Goal: Information Seeking & Learning: Learn about a topic

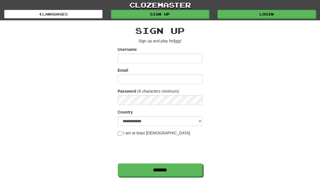
click at [188, 172] on input "*******" at bounding box center [160, 169] width 85 height 13
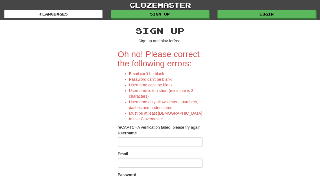
click at [293, 13] on link "Login" at bounding box center [266, 14] width 98 height 8
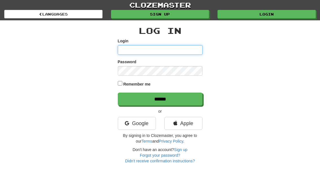
type input "**********"
click at [160, 98] on input "******" at bounding box center [160, 99] width 85 height 13
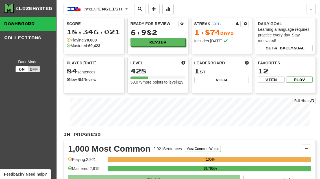
click at [174, 43] on button "Review" at bounding box center [157, 42] width 55 height 8
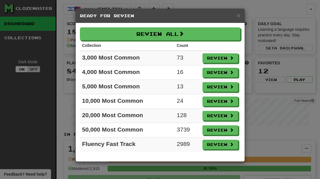
click at [225, 117] on button "Review" at bounding box center [220, 116] width 36 height 10
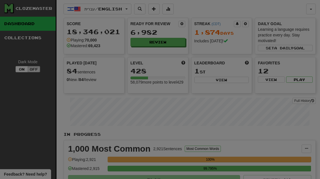
select select "**"
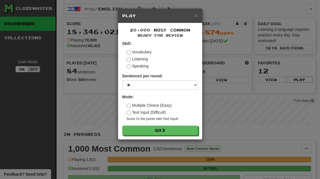
click at [185, 132] on button "Go" at bounding box center [160, 131] width 76 height 10
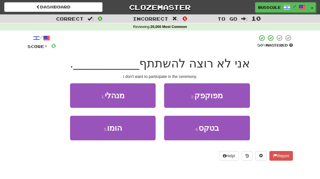
click at [220, 126] on button "4 . בטקס" at bounding box center [207, 128] width 86 height 25
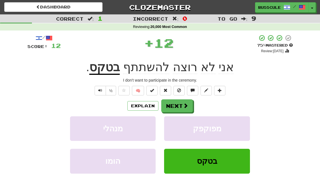
click at [185, 103] on span at bounding box center [185, 105] width 5 height 5
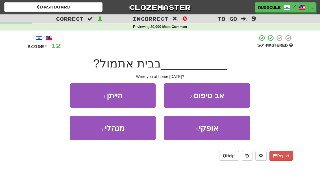
click at [77, 90] on button "1 . הייתן" at bounding box center [113, 95] width 86 height 25
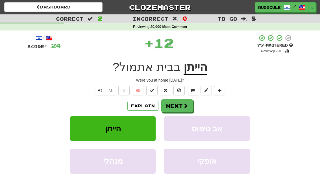
click at [182, 104] on button "Next" at bounding box center [177, 105] width 32 height 13
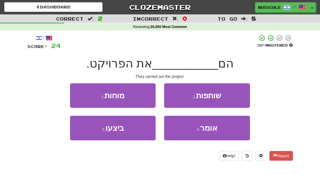
click at [85, 134] on button "3 . ביצעו" at bounding box center [113, 128] width 86 height 25
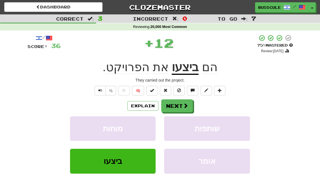
click at [183, 103] on span at bounding box center [185, 105] width 5 height 5
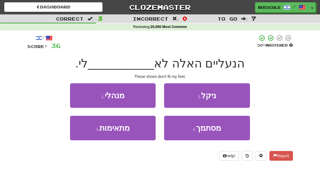
click at [84, 134] on button "3 . מתאימות" at bounding box center [113, 128] width 86 height 25
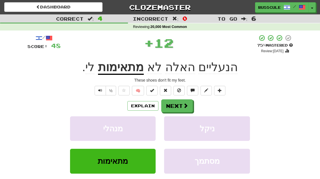
click at [184, 101] on button "Next" at bounding box center [177, 105] width 32 height 13
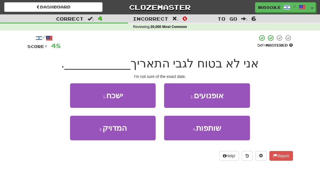
click at [84, 135] on button "3 . המדויק" at bounding box center [113, 128] width 86 height 25
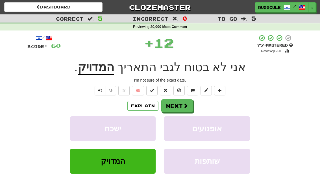
click at [187, 101] on button "Next" at bounding box center [177, 105] width 32 height 13
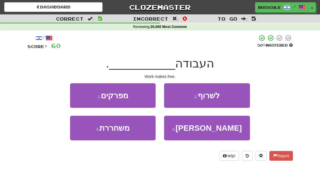
click at [80, 136] on button "3 . משחררת" at bounding box center [113, 128] width 86 height 25
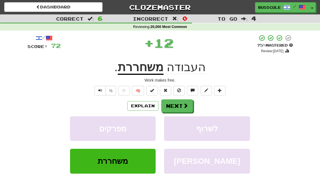
click at [182, 102] on button "Next" at bounding box center [177, 105] width 32 height 13
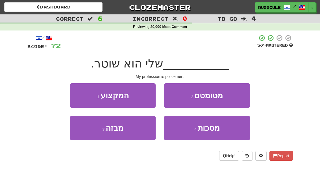
click at [78, 96] on button "1 . המקצוע" at bounding box center [113, 95] width 86 height 25
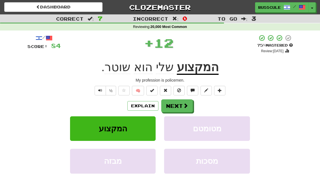
click at [188, 103] on button "Next" at bounding box center [177, 105] width 32 height 13
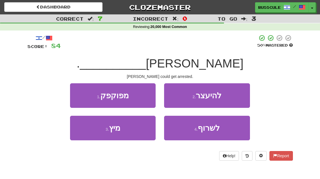
click at [229, 93] on button "2 . להיעצר" at bounding box center [207, 95] width 86 height 25
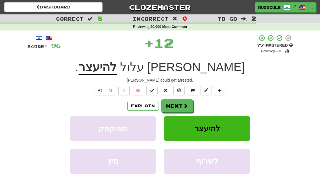
click at [185, 103] on span at bounding box center [185, 105] width 5 height 5
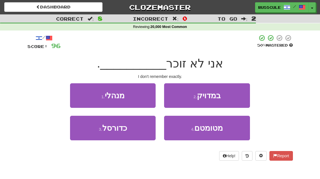
click at [231, 92] on button "2 . במדויק" at bounding box center [207, 95] width 86 height 25
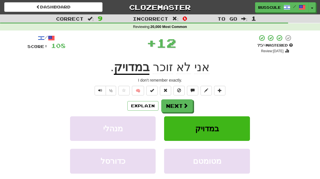
click at [183, 104] on span at bounding box center [185, 105] width 5 height 5
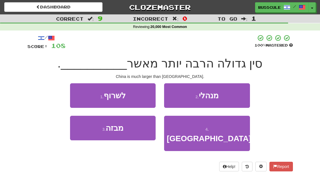
click at [217, 128] on button "4 . יפן" at bounding box center [207, 133] width 86 height 35
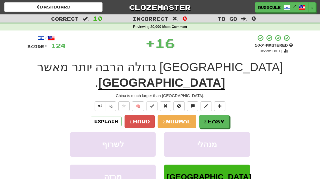
click at [216, 115] on button "3. Easy" at bounding box center [214, 121] width 30 height 13
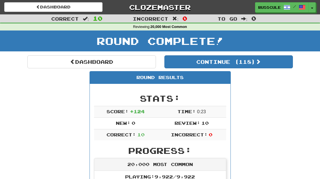
click at [271, 60] on button "Continue ( 118 )" at bounding box center [228, 61] width 128 height 13
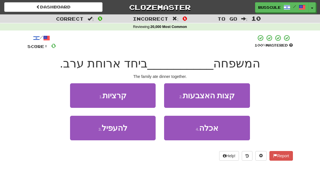
click at [218, 132] on button "4 . אכלה" at bounding box center [207, 128] width 86 height 25
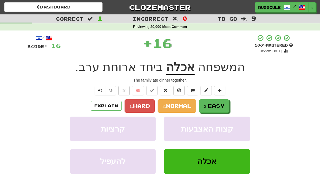
click at [221, 105] on span "Easy" at bounding box center [215, 106] width 17 height 6
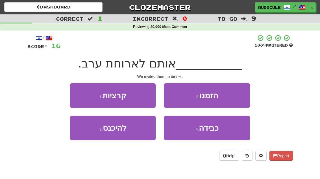
click at [231, 95] on button "2 . הזמנו" at bounding box center [207, 95] width 86 height 25
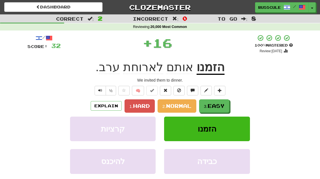
click at [221, 103] on span "Easy" at bounding box center [215, 106] width 17 height 6
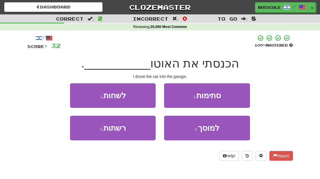
click at [211, 130] on span "למוסך" at bounding box center [208, 128] width 21 height 9
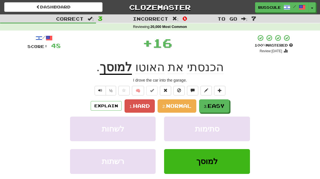
click at [219, 103] on span "Easy" at bounding box center [215, 106] width 17 height 6
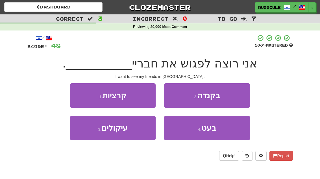
click at [234, 91] on button "2 . בקנדה" at bounding box center [207, 95] width 86 height 25
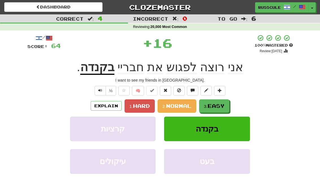
click at [219, 107] on span "Easy" at bounding box center [215, 106] width 17 height 6
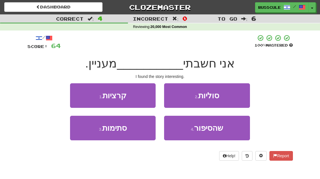
click at [219, 131] on span "שהסיפור" at bounding box center [208, 128] width 29 height 9
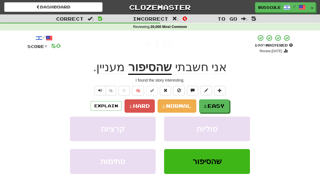
click at [224, 101] on button "3. Easy" at bounding box center [214, 105] width 30 height 13
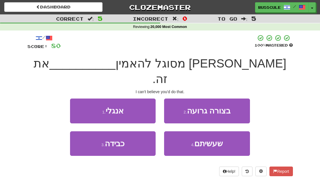
click at [221, 139] on span "שעשיתם" at bounding box center [208, 143] width 29 height 9
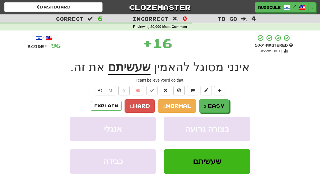
click at [224, 103] on span "Easy" at bounding box center [215, 106] width 17 height 6
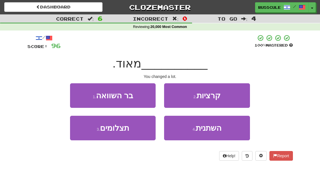
click at [218, 128] on span "השתנית" at bounding box center [209, 128] width 26 height 9
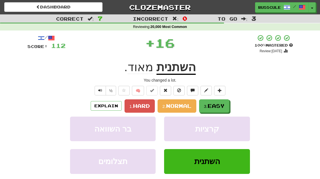
click at [222, 103] on span "Easy" at bounding box center [215, 106] width 17 height 6
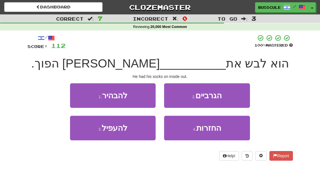
click at [228, 93] on button "2 . הגרביים" at bounding box center [207, 95] width 86 height 25
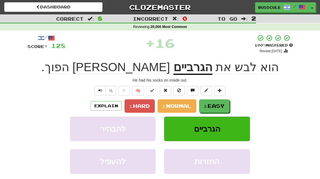
click at [222, 104] on span "Easy" at bounding box center [215, 106] width 17 height 6
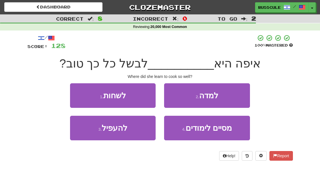
click at [230, 94] on button "2 . למדה" at bounding box center [207, 95] width 86 height 25
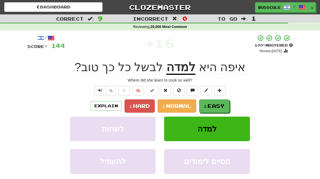
click at [219, 105] on span "Easy" at bounding box center [215, 106] width 17 height 6
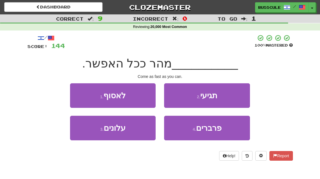
click at [227, 96] on button "2 . תגיעי" at bounding box center [207, 95] width 86 height 25
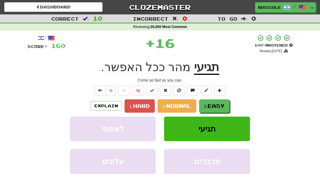
click at [220, 104] on span "Easy" at bounding box center [215, 106] width 17 height 6
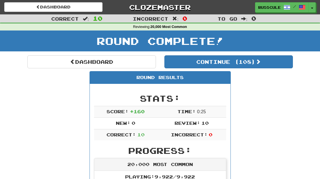
click at [273, 62] on button "Continue ( 108 )" at bounding box center [228, 61] width 128 height 13
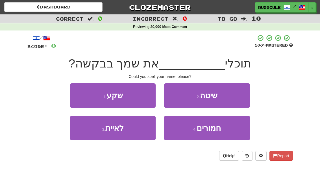
click at [81, 132] on button "3 . לאיית" at bounding box center [113, 128] width 86 height 25
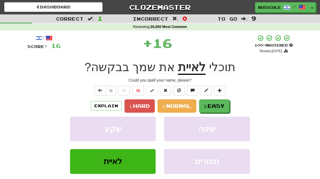
click at [221, 102] on button "3. Easy" at bounding box center [214, 105] width 30 height 13
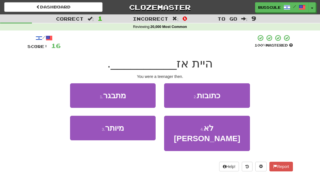
click at [74, 93] on button "1 . מתבגר" at bounding box center [113, 95] width 86 height 25
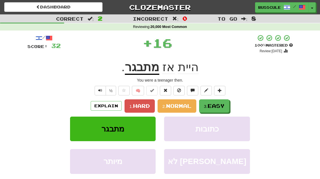
click at [219, 101] on button "3. Easy" at bounding box center [214, 105] width 30 height 13
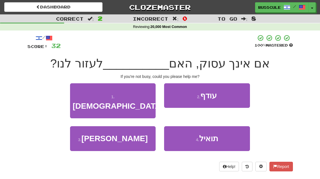
click at [213, 134] on span "תואיל" at bounding box center [208, 138] width 19 height 9
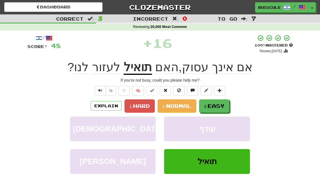
click at [221, 104] on span "Easy" at bounding box center [215, 106] width 17 height 6
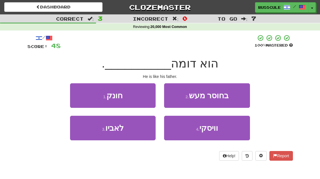
click at [79, 134] on button "3 . לאביו" at bounding box center [113, 128] width 86 height 25
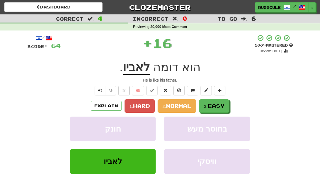
click at [219, 103] on span "Easy" at bounding box center [215, 106] width 17 height 6
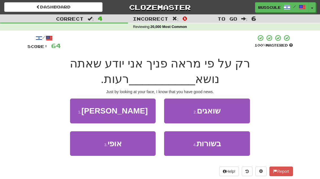
click at [213, 142] on span "בשורות" at bounding box center [208, 143] width 24 height 9
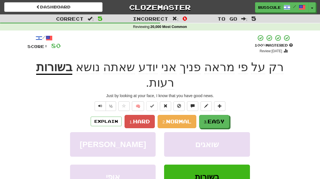
click at [225, 115] on button "3. Easy" at bounding box center [214, 121] width 30 height 13
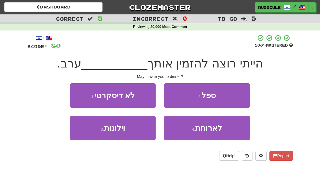
click at [223, 127] on button "4 . לארוחת" at bounding box center [207, 128] width 86 height 25
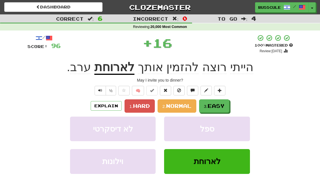
click at [222, 104] on span "Easy" at bounding box center [215, 106] width 17 height 6
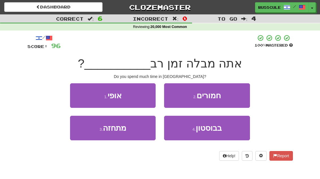
click at [221, 129] on span "בבוסטון" at bounding box center [209, 128] width 26 height 9
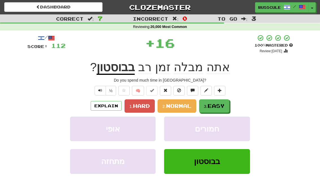
click at [221, 105] on span "Easy" at bounding box center [215, 106] width 17 height 6
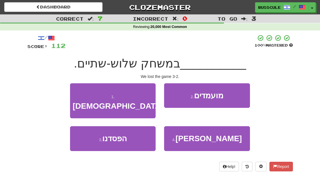
click at [80, 132] on button "3 . הפסדנו" at bounding box center [113, 138] width 86 height 25
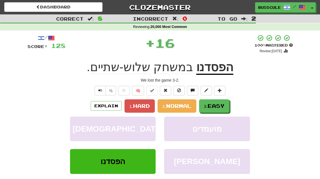
click at [221, 105] on span "Easy" at bounding box center [215, 106] width 17 height 6
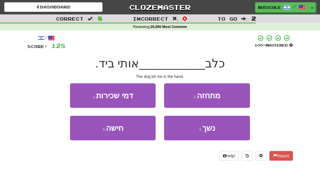
click at [219, 128] on button "4 . נשך" at bounding box center [207, 128] width 86 height 25
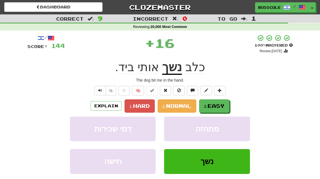
click at [221, 105] on span "Easy" at bounding box center [215, 106] width 17 height 6
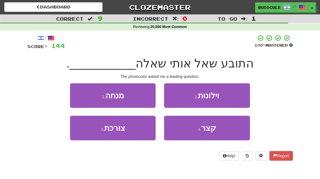
click at [73, 94] on button "1 . מנחה" at bounding box center [113, 95] width 86 height 25
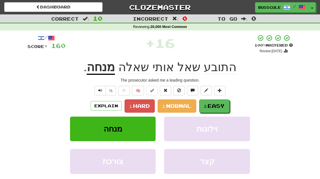
click at [221, 104] on span "Easy" at bounding box center [215, 106] width 17 height 6
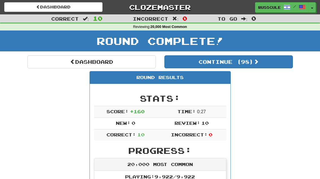
click at [274, 62] on button "Continue ( 98 )" at bounding box center [228, 61] width 128 height 13
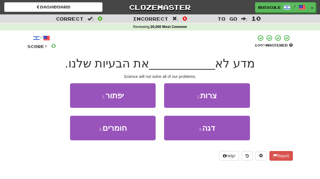
click at [73, 94] on button "1 . יפתור" at bounding box center [113, 95] width 86 height 25
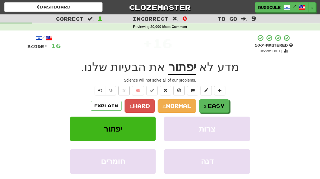
click at [222, 105] on span "Easy" at bounding box center [215, 106] width 17 height 6
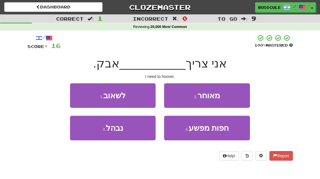
click at [75, 96] on button "1 . לשאוב" at bounding box center [113, 95] width 86 height 25
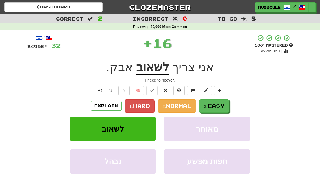
click at [223, 103] on span "Easy" at bounding box center [215, 106] width 17 height 6
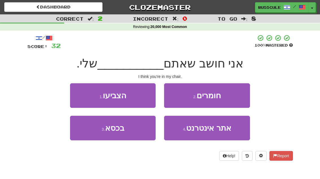
click at [85, 134] on button "3 . בכסא" at bounding box center [113, 128] width 86 height 25
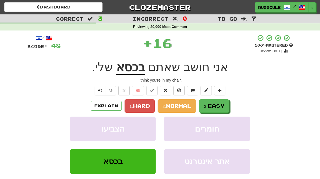
click at [223, 99] on button "3. Easy" at bounding box center [214, 105] width 30 height 13
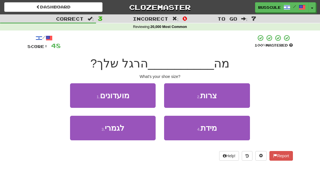
click at [218, 131] on button "4 . מידת" at bounding box center [207, 128] width 86 height 25
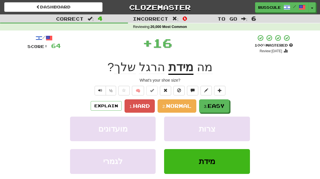
click at [224, 103] on span "Easy" at bounding box center [215, 106] width 17 height 6
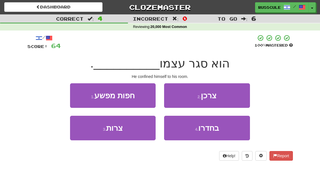
click at [221, 128] on button "4 . בחדרו" at bounding box center [207, 128] width 86 height 25
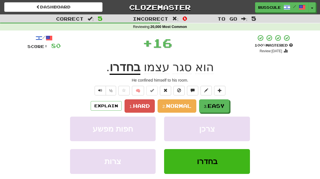
click at [220, 102] on button "3. Easy" at bounding box center [214, 105] width 30 height 13
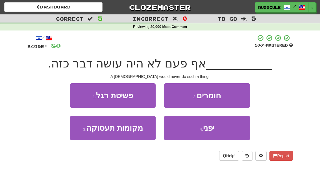
click at [221, 131] on button "4 . יפני" at bounding box center [207, 128] width 86 height 25
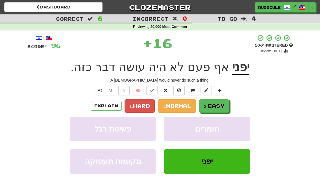
click at [224, 103] on span "Easy" at bounding box center [215, 106] width 17 height 6
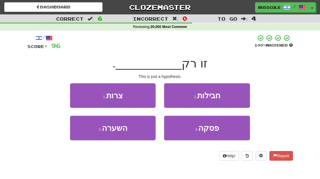
click at [83, 135] on button "3 . השערה" at bounding box center [113, 128] width 86 height 25
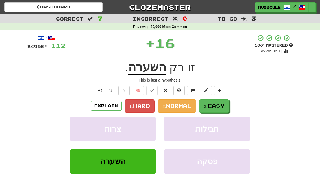
click at [220, 101] on button "3. Easy" at bounding box center [214, 105] width 30 height 13
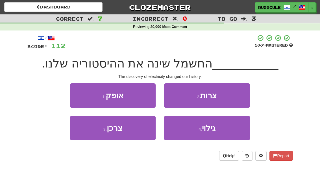
click at [217, 131] on button "4 . גילוי" at bounding box center [207, 128] width 86 height 25
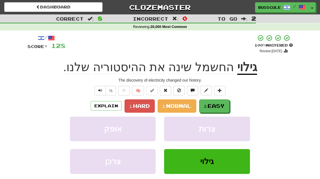
click at [219, 104] on span "Easy" at bounding box center [215, 106] width 17 height 6
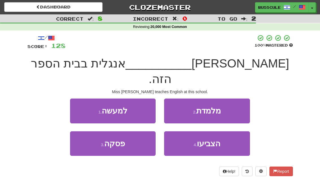
click at [229, 98] on button "2 . מלמדת" at bounding box center [207, 110] width 86 height 25
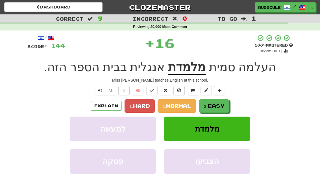
click at [223, 104] on span "Easy" at bounding box center [215, 106] width 17 height 6
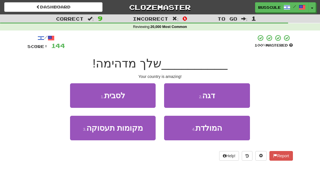
click at [222, 128] on button "4 . המולדת" at bounding box center [207, 128] width 86 height 25
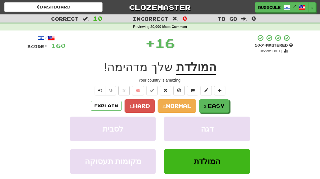
click at [220, 103] on span "Easy" at bounding box center [215, 106] width 17 height 6
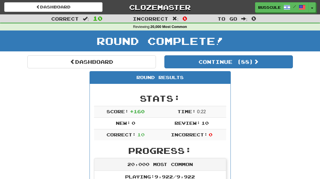
click at [279, 59] on button "Continue ( 88 )" at bounding box center [228, 61] width 128 height 13
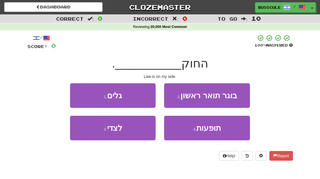
click at [83, 132] on button "3 . לצדי" at bounding box center [113, 128] width 86 height 25
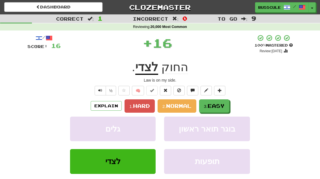
click at [218, 104] on span "Easy" at bounding box center [215, 106] width 17 height 6
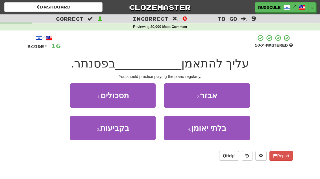
click at [84, 137] on button "3 . בקביעות" at bounding box center [113, 128] width 86 height 25
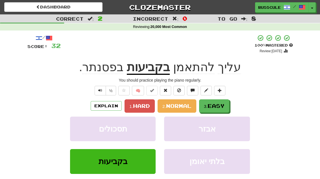
click at [224, 102] on button "3. Easy" at bounding box center [214, 105] width 30 height 13
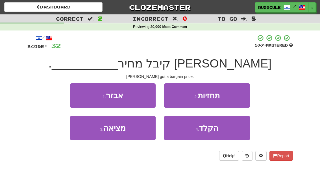
click at [230, 94] on button "2 . תחזיות" at bounding box center [207, 95] width 86 height 25
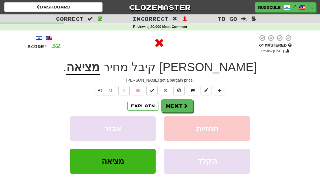
click at [189, 101] on button "Next" at bounding box center [177, 105] width 32 height 13
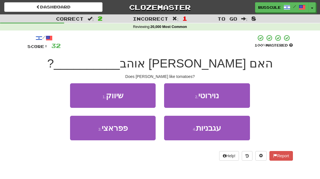
click at [218, 127] on span "עגבניות" at bounding box center [208, 128] width 25 height 9
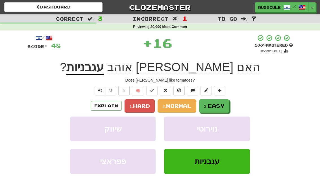
click at [220, 101] on button "3. Easy" at bounding box center [214, 105] width 30 height 13
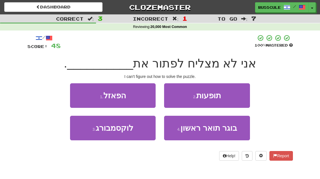
click at [80, 96] on button "1 . הפאזל" at bounding box center [113, 95] width 86 height 25
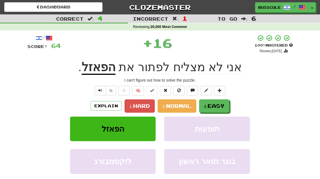
click at [220, 104] on span "Easy" at bounding box center [215, 106] width 17 height 6
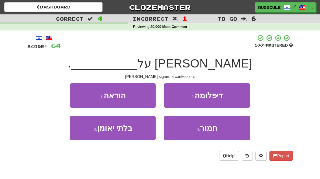
click at [79, 94] on button "1 . הודאה" at bounding box center [113, 95] width 86 height 25
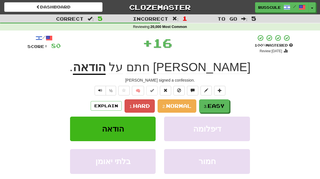
click at [218, 103] on span "Easy" at bounding box center [215, 106] width 17 height 6
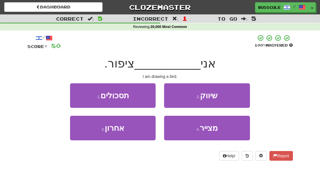
click at [222, 129] on button "4 . מצייר" at bounding box center [207, 128] width 86 height 25
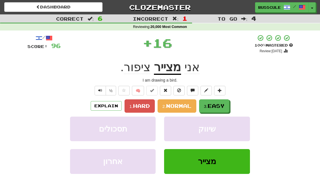
click at [221, 104] on span "Easy" at bounding box center [215, 106] width 17 height 6
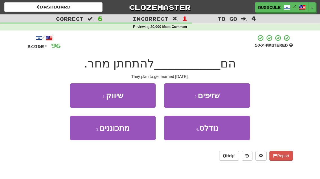
click at [84, 133] on button "3 . מתכוננים" at bounding box center [113, 128] width 86 height 25
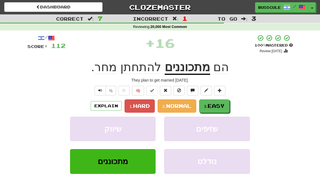
click at [222, 103] on span "Easy" at bounding box center [215, 106] width 17 height 6
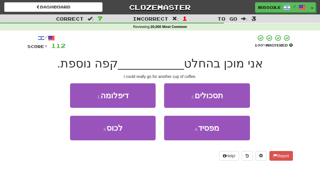
click at [85, 139] on button "3 . לכוס" at bounding box center [113, 128] width 86 height 25
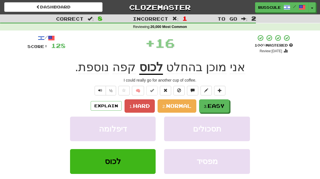
click at [220, 104] on span "Easy" at bounding box center [215, 106] width 17 height 6
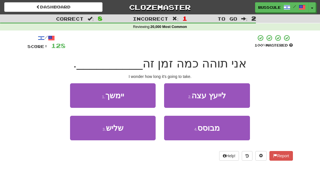
click at [79, 95] on button "1 . יימשך" at bounding box center [113, 95] width 86 height 25
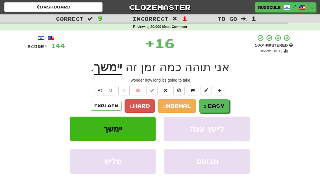
click at [216, 103] on span "Easy" at bounding box center [215, 106] width 17 height 6
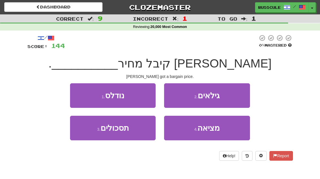
click at [218, 133] on button "4 . מציאה" at bounding box center [207, 128] width 86 height 25
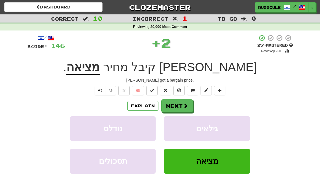
click at [182, 102] on button "Next" at bounding box center [177, 105] width 32 height 13
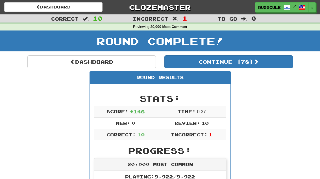
click at [275, 60] on button "Continue ( 78 )" at bounding box center [228, 61] width 128 height 13
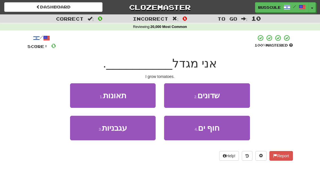
click at [83, 131] on button "3 . עגבניות" at bounding box center [113, 128] width 86 height 25
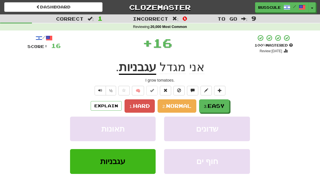
click at [220, 104] on span "Easy" at bounding box center [215, 106] width 17 height 6
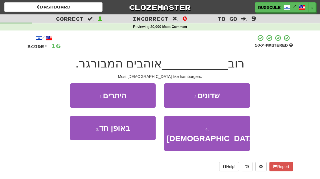
click at [224, 134] on span "האמריקנים" at bounding box center [212, 138] width 91 height 9
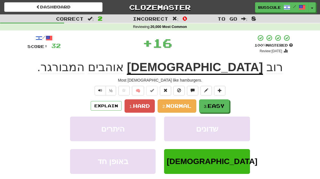
click at [220, 102] on button "3. Easy" at bounding box center [214, 105] width 30 height 13
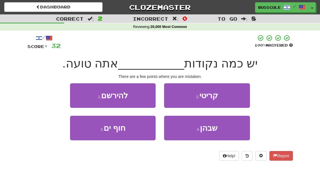
click at [222, 127] on button "4 . שבהן" at bounding box center [207, 128] width 86 height 25
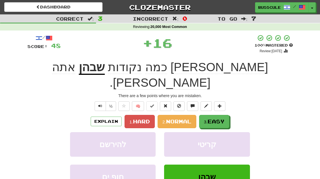
click at [217, 118] on span "Easy" at bounding box center [215, 121] width 17 height 6
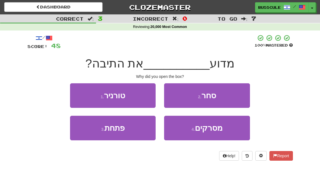
click at [84, 136] on button "3 . פתחת" at bounding box center [113, 128] width 86 height 25
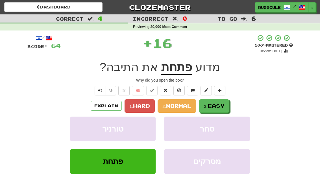
click at [221, 101] on button "3. Easy" at bounding box center [214, 105] width 30 height 13
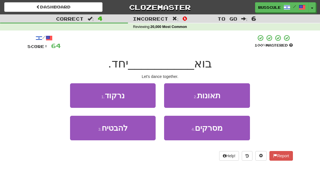
click at [81, 94] on button "1 . נרקוד" at bounding box center [113, 95] width 86 height 25
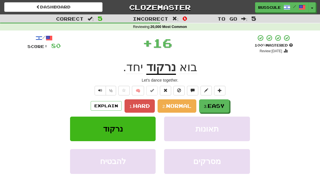
click at [219, 105] on span "Easy" at bounding box center [215, 106] width 17 height 6
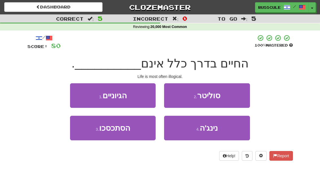
click at [76, 95] on button "1 . הגיוניים" at bounding box center [113, 95] width 86 height 25
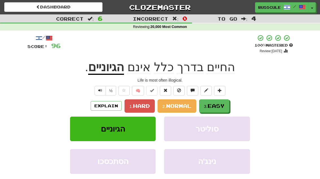
click at [221, 105] on span "Easy" at bounding box center [215, 106] width 17 height 6
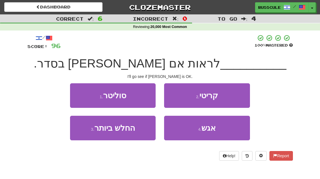
click at [223, 127] on button "4 . אגש" at bounding box center [207, 128] width 86 height 25
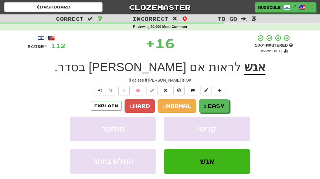
click at [220, 102] on button "3. Easy" at bounding box center [214, 105] width 30 height 13
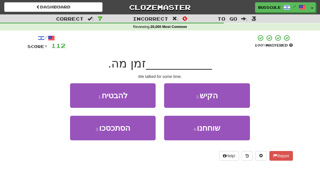
click at [216, 131] on span "שוחחנו" at bounding box center [208, 128] width 23 height 9
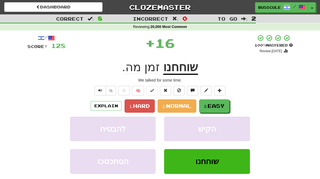
click at [224, 105] on span "Easy" at bounding box center [215, 106] width 17 height 6
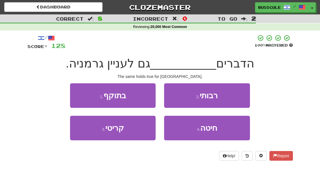
click at [79, 95] on button "1 . בתוקף" at bounding box center [113, 95] width 86 height 25
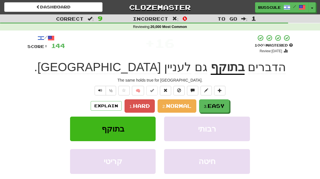
click at [223, 103] on span "Easy" at bounding box center [215, 106] width 17 height 6
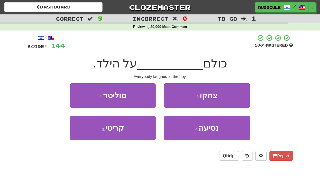
click at [232, 94] on button "2 . צחקו" at bounding box center [207, 95] width 86 height 25
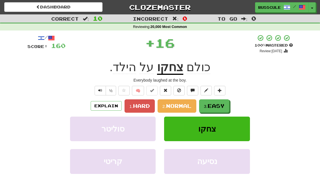
click at [219, 103] on span "Easy" at bounding box center [215, 106] width 17 height 6
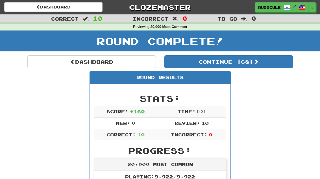
click at [266, 63] on button "Continue ( 68 )" at bounding box center [228, 61] width 128 height 13
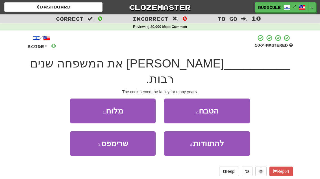
click at [234, 98] on button "2 . הטבח" at bounding box center [207, 110] width 86 height 25
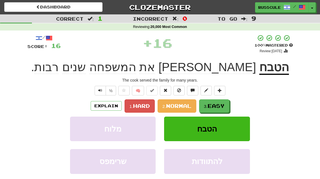
click at [220, 106] on span "Easy" at bounding box center [215, 106] width 17 height 6
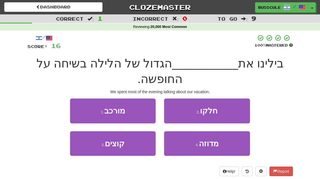
click at [226, 111] on button "2 . חלקו" at bounding box center [207, 110] width 86 height 25
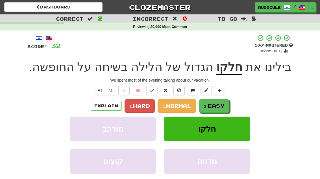
click at [219, 104] on span "Easy" at bounding box center [215, 106] width 17 height 6
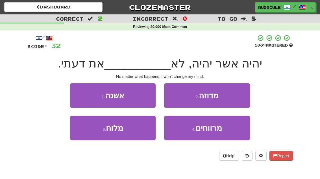
click at [77, 96] on button "1 . אשנה" at bounding box center [113, 95] width 86 height 25
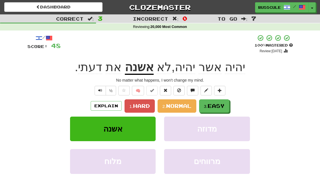
click at [218, 106] on span "Easy" at bounding box center [215, 106] width 17 height 6
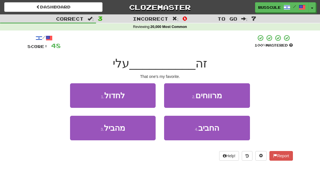
click at [217, 130] on span "החביב" at bounding box center [208, 128] width 21 height 9
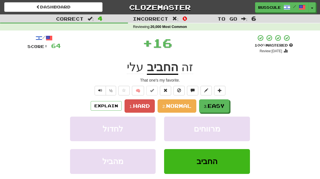
click at [224, 100] on button "3. Easy" at bounding box center [214, 105] width 30 height 13
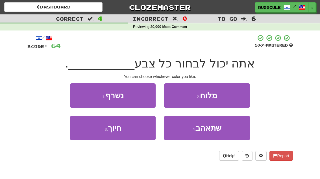
click at [219, 129] on span "שתאהב" at bounding box center [209, 128] width 26 height 9
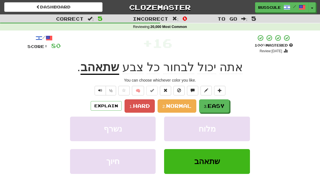
click at [221, 105] on span "Easy" at bounding box center [215, 106] width 17 height 6
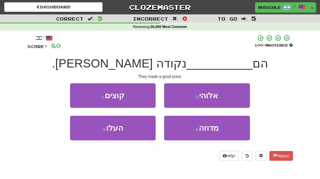
click at [84, 133] on button "3 . העלו" at bounding box center [113, 128] width 86 height 25
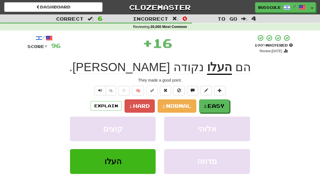
click at [217, 104] on span "Easy" at bounding box center [215, 106] width 17 height 6
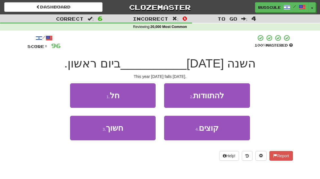
click at [78, 96] on button "1 . חל" at bounding box center [113, 95] width 86 height 25
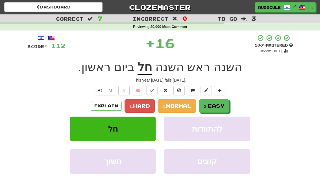
click at [216, 104] on span "Easy" at bounding box center [215, 106] width 17 height 6
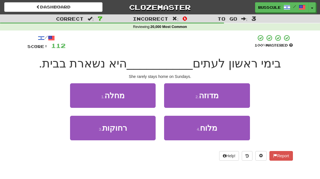
click at [86, 138] on button "3 . רחוקות" at bounding box center [113, 128] width 86 height 25
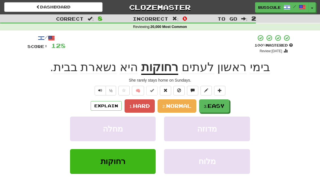
click at [217, 106] on span "Easy" at bounding box center [215, 106] width 17 height 6
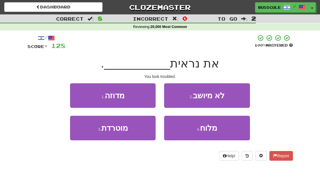
click at [84, 133] on button "3 . מוטרדת" at bounding box center [113, 128] width 86 height 25
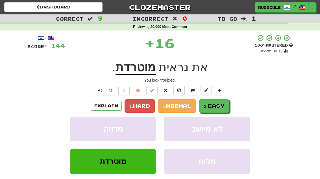
click at [223, 103] on span "Easy" at bounding box center [215, 106] width 17 height 6
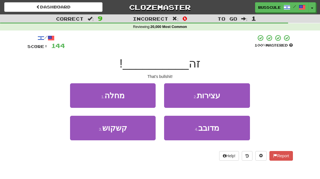
click at [84, 136] on button "3 . קשקוש" at bounding box center [113, 128] width 86 height 25
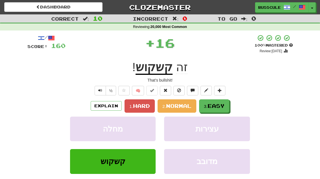
click at [216, 105] on span "Easy" at bounding box center [215, 106] width 17 height 6
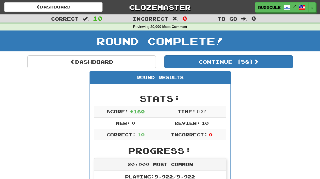
click at [279, 63] on button "Continue ( 58 )" at bounding box center [228, 61] width 128 height 13
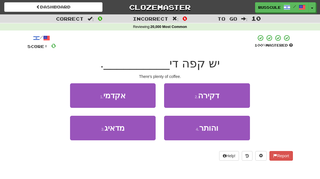
click at [215, 129] on span "והותר" at bounding box center [208, 128] width 19 height 9
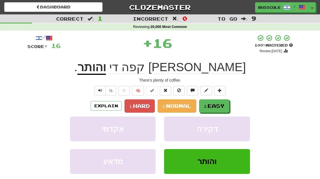
click at [223, 105] on span "Easy" at bounding box center [215, 106] width 17 height 6
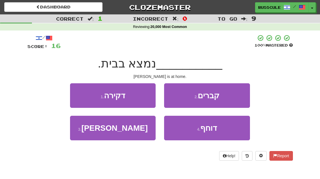
click at [85, 135] on button "3 . דויד" at bounding box center [113, 128] width 86 height 25
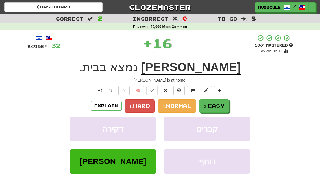
click at [221, 102] on button "3. Easy" at bounding box center [214, 105] width 30 height 13
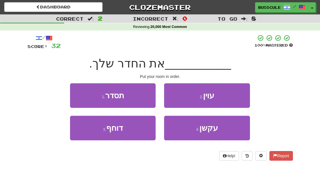
click at [76, 91] on button "1 . תסדר" at bounding box center [113, 95] width 86 height 25
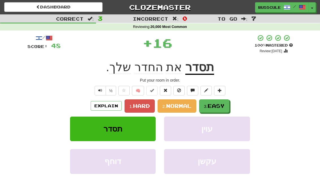
click at [221, 104] on span "Easy" at bounding box center [215, 106] width 17 height 6
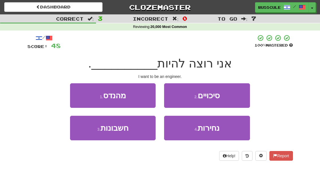
click at [78, 97] on button "1 . מהנדס" at bounding box center [113, 95] width 86 height 25
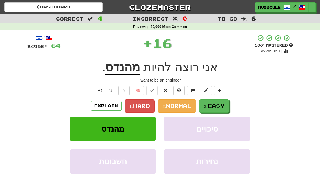
click at [221, 107] on span "Easy" at bounding box center [215, 106] width 17 height 6
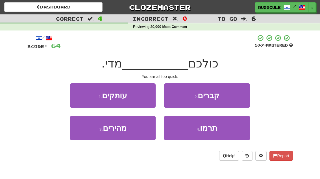
click at [89, 133] on button "3 . מהירים" at bounding box center [113, 128] width 86 height 25
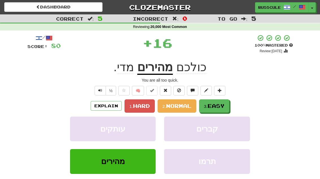
click at [220, 104] on span "Easy" at bounding box center [215, 106] width 17 height 6
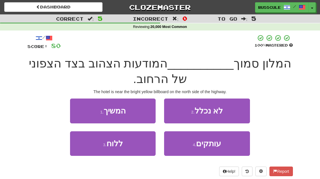
click at [85, 150] on button "3 . ללוח" at bounding box center [113, 143] width 86 height 25
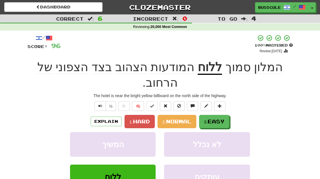
click at [219, 118] on span "Easy" at bounding box center [215, 121] width 17 height 6
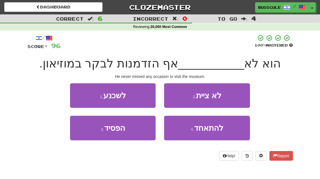
click at [85, 137] on button "3 . הפסיד" at bounding box center [113, 128] width 86 height 25
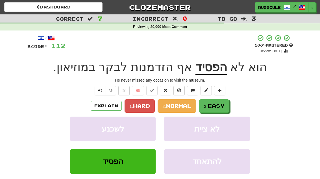
click at [221, 107] on span "Easy" at bounding box center [215, 106] width 17 height 6
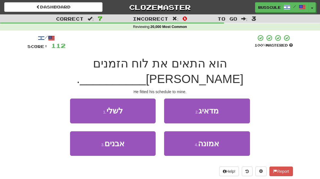
click at [75, 99] on button "1 . לשלי" at bounding box center [113, 110] width 86 height 25
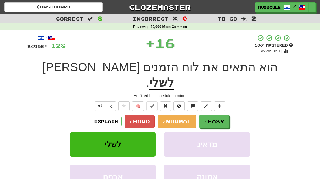
click at [219, 118] on span "Easy" at bounding box center [215, 121] width 17 height 6
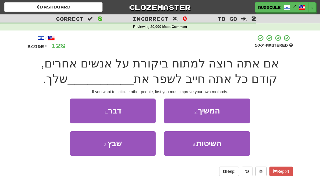
click at [213, 143] on span "השיטות" at bounding box center [208, 143] width 25 height 9
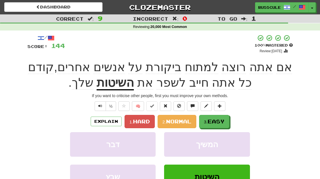
click at [216, 120] on span "Easy" at bounding box center [215, 121] width 17 height 6
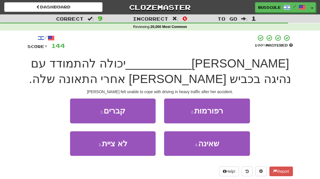
click at [213, 146] on span "שאינה" at bounding box center [208, 143] width 21 height 9
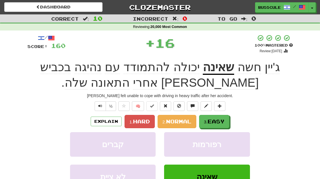
click at [216, 119] on span "Easy" at bounding box center [215, 121] width 17 height 6
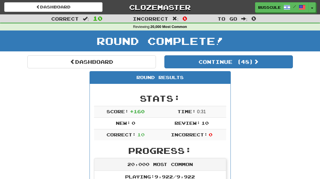
click at [275, 64] on button "Continue ( 48 )" at bounding box center [228, 61] width 128 height 13
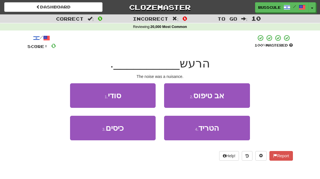
click at [216, 135] on button "4 . הטריד" at bounding box center [207, 128] width 86 height 25
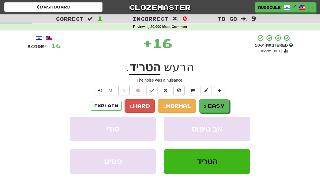
click at [220, 106] on span "Easy" at bounding box center [215, 106] width 17 height 6
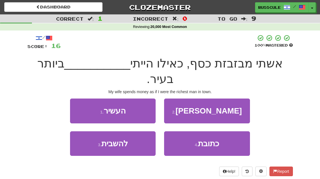
click at [78, 98] on button "1 . העשיר" at bounding box center [113, 110] width 86 height 25
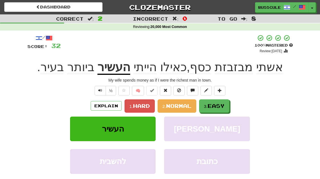
click at [223, 100] on button "3. Easy" at bounding box center [214, 105] width 30 height 13
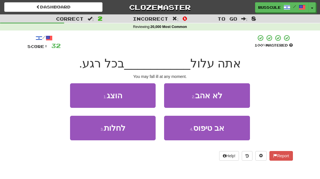
click at [84, 134] on button "3 . לחלות" at bounding box center [113, 128] width 86 height 25
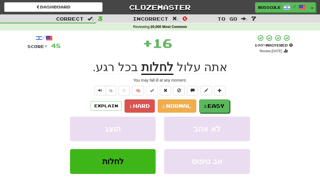
click at [219, 106] on span "Easy" at bounding box center [215, 106] width 17 height 6
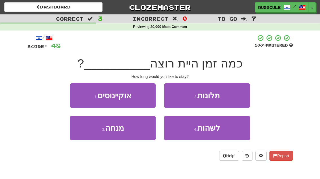
click at [219, 129] on span "לשהות" at bounding box center [208, 128] width 23 height 9
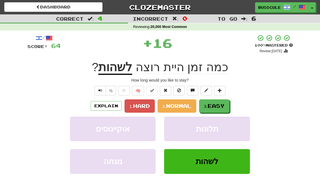
click at [223, 102] on button "3. Easy" at bounding box center [214, 105] width 30 height 13
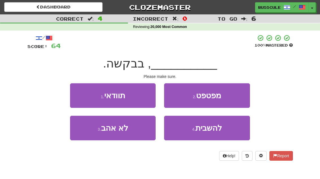
click at [76, 94] on button "1 . תוודאי" at bounding box center [113, 95] width 86 height 25
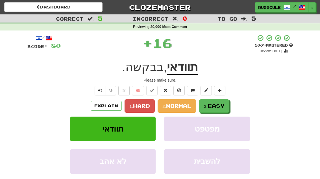
click at [223, 103] on span "Easy" at bounding box center [215, 106] width 17 height 6
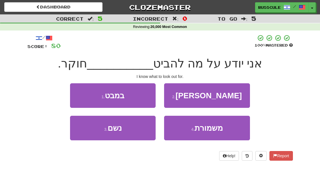
click at [75, 96] on button "1 . במבט" at bounding box center [113, 95] width 86 height 25
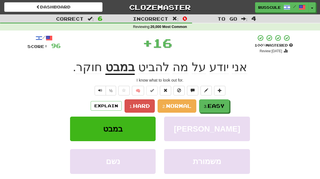
click at [217, 106] on span "Easy" at bounding box center [215, 106] width 17 height 6
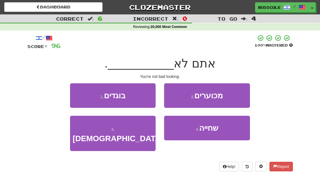
click at [77, 96] on button "1 . בוגדים" at bounding box center [113, 95] width 86 height 25
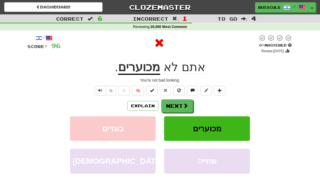
click at [189, 105] on button "Next" at bounding box center [177, 105] width 32 height 13
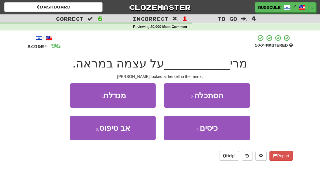
click at [232, 97] on button "2 . הסתכלה" at bounding box center [207, 95] width 86 height 25
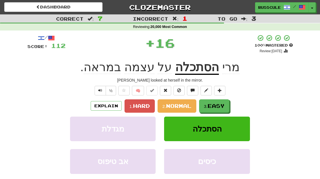
click at [220, 106] on span "Easy" at bounding box center [215, 106] width 17 height 6
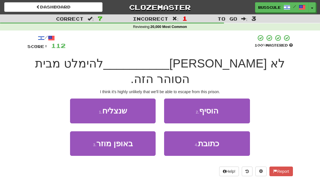
click at [78, 98] on button "1 . שנצליח" at bounding box center [113, 110] width 86 height 25
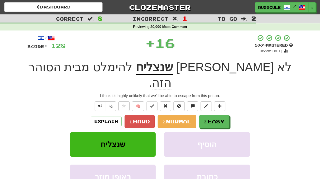
click at [222, 118] on span "Easy" at bounding box center [215, 121] width 17 height 6
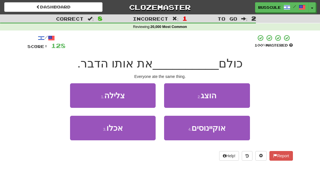
click at [84, 133] on button "3 . אכלו" at bounding box center [113, 128] width 86 height 25
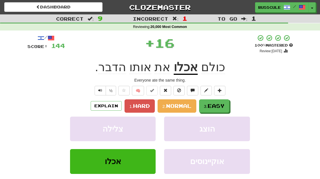
click at [220, 104] on span "Easy" at bounding box center [215, 106] width 17 height 6
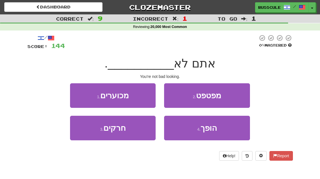
click at [76, 95] on button "1 . מכוערים" at bounding box center [113, 95] width 86 height 25
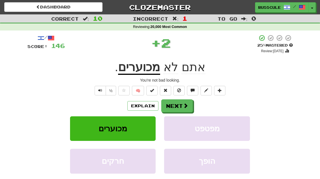
click at [188, 106] on button "Next" at bounding box center [177, 105] width 32 height 13
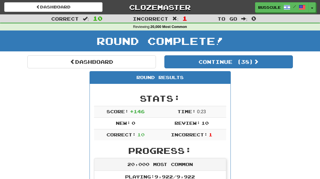
click at [272, 62] on button "Continue ( 38 )" at bounding box center [228, 61] width 128 height 13
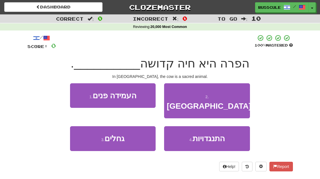
click at [236, 92] on button "2 . בהודו" at bounding box center [207, 100] width 86 height 35
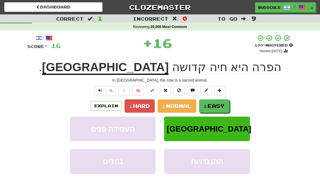
click at [221, 109] on button "3. Easy" at bounding box center [214, 105] width 30 height 13
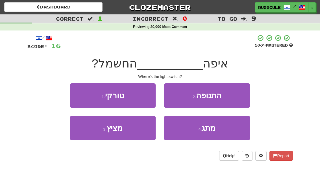
click at [88, 137] on button "3 . מציץ" at bounding box center [113, 128] width 86 height 25
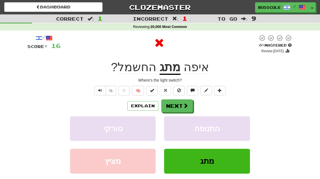
click at [184, 105] on span at bounding box center [185, 105] width 5 height 5
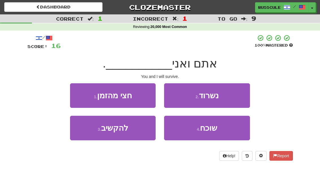
click at [234, 95] on button "2 . נשרוד" at bounding box center [207, 95] width 86 height 25
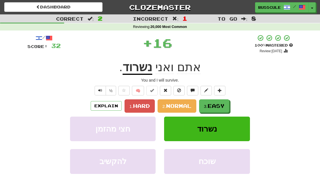
click at [218, 104] on span "Easy" at bounding box center [215, 106] width 17 height 6
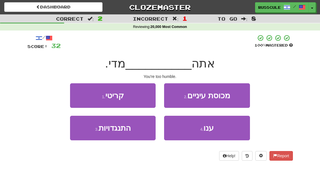
click at [218, 131] on button "4 . ענו" at bounding box center [207, 128] width 86 height 25
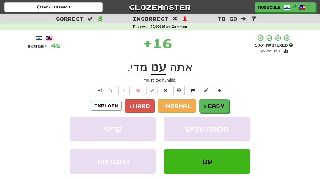
click at [226, 102] on button "3. Easy" at bounding box center [214, 105] width 30 height 13
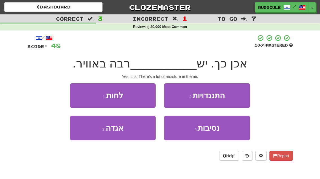
click at [76, 94] on button "1 . לחות" at bounding box center [113, 95] width 86 height 25
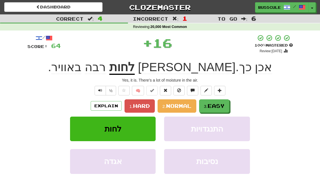
click at [220, 102] on button "3. Easy" at bounding box center [214, 105] width 30 height 13
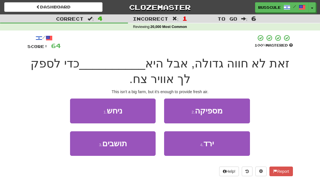
click at [227, 110] on button "2 . מספיקה" at bounding box center [207, 110] width 86 height 25
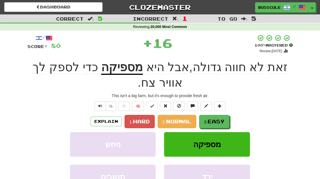
click at [223, 115] on button "3. Easy" at bounding box center [214, 121] width 30 height 13
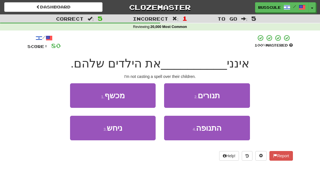
click at [77, 95] on button "1 . מכשף" at bounding box center [113, 95] width 86 height 25
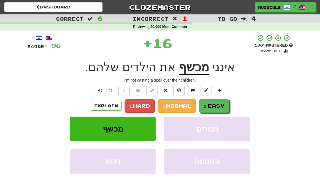
click at [220, 104] on span "Easy" at bounding box center [215, 106] width 17 height 6
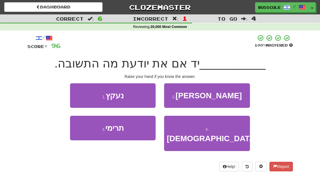
click at [86, 137] on button "3 . תרימי" at bounding box center [113, 128] width 86 height 25
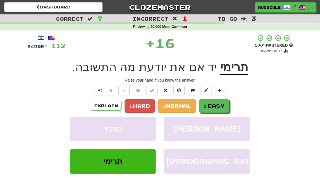
click at [214, 103] on span "Easy" at bounding box center [215, 106] width 17 height 6
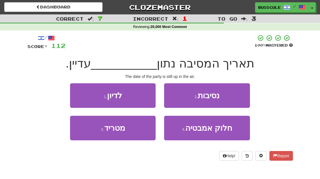
click at [74, 95] on button "1 . לדיון" at bounding box center [113, 95] width 86 height 25
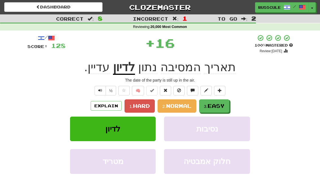
click at [213, 102] on button "3. Easy" at bounding box center [214, 105] width 30 height 13
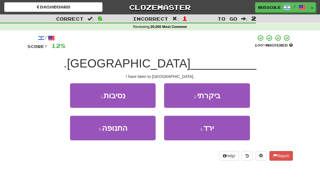
click at [226, 97] on button "2 . ביקרתי" at bounding box center [207, 95] width 86 height 25
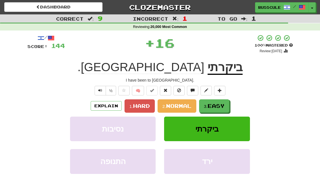
click at [219, 105] on span "Easy" at bounding box center [215, 106] width 17 height 6
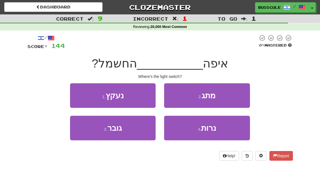
click at [230, 95] on button "2 . מתג" at bounding box center [207, 95] width 86 height 25
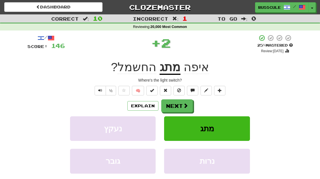
click at [182, 104] on button "Next" at bounding box center [177, 105] width 32 height 13
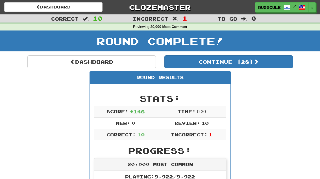
click at [275, 62] on button "Continue ( 28 )" at bounding box center [228, 61] width 128 height 13
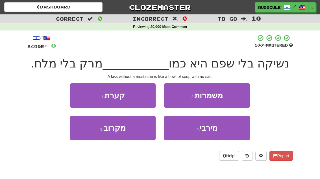
click at [73, 92] on button "1 . קערת" at bounding box center [113, 95] width 86 height 25
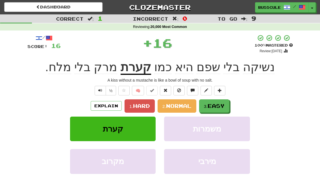
click at [218, 105] on span "Easy" at bounding box center [215, 106] width 17 height 6
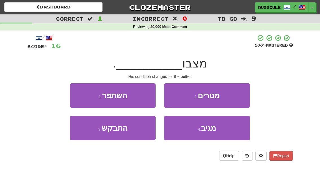
click at [75, 94] on button "1 . השתפר" at bounding box center [113, 95] width 86 height 25
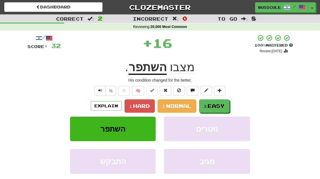
click at [214, 103] on span "Easy" at bounding box center [215, 106] width 17 height 6
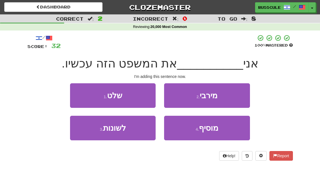
click at [217, 133] on button "4 . מוסיף" at bounding box center [207, 128] width 86 height 25
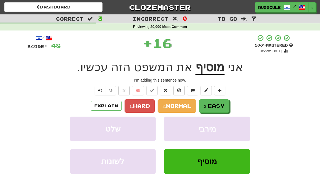
click at [219, 104] on span "Easy" at bounding box center [215, 106] width 17 height 6
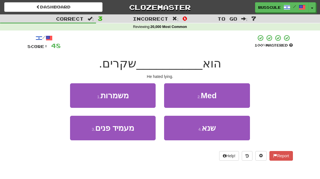
click at [215, 130] on span "שנא" at bounding box center [208, 128] width 14 height 9
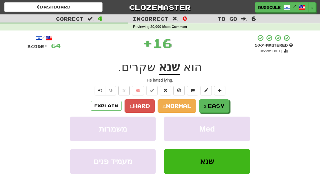
click at [217, 101] on button "3. Easy" at bounding box center [214, 105] width 30 height 13
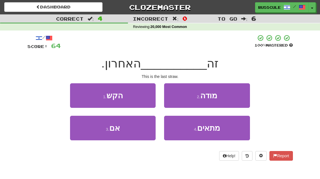
click at [77, 95] on button "1 . הקש" at bounding box center [113, 95] width 86 height 25
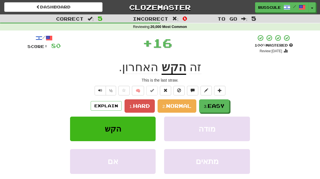
click at [216, 104] on span "Easy" at bounding box center [215, 106] width 17 height 6
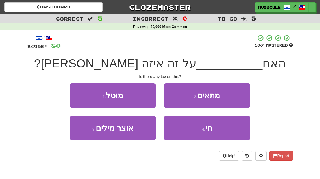
click at [231, 96] on button "2 . מתאים" at bounding box center [207, 95] width 86 height 25
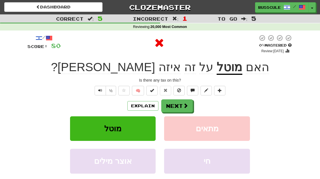
click at [186, 106] on span at bounding box center [185, 105] width 5 height 5
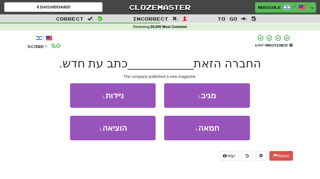
click at [86, 139] on button "3 . הוציאה" at bounding box center [113, 128] width 86 height 25
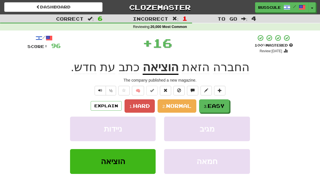
click at [217, 102] on button "3. Easy" at bounding box center [214, 105] width 30 height 13
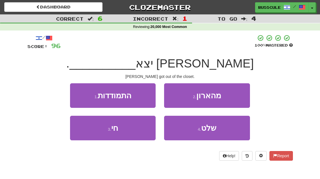
click at [232, 95] on button "2 . מהארון" at bounding box center [207, 95] width 86 height 25
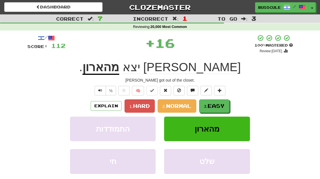
click at [216, 103] on span "Easy" at bounding box center [215, 106] width 17 height 6
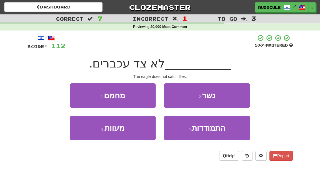
click at [233, 96] on button "2 . נשר" at bounding box center [207, 95] width 86 height 25
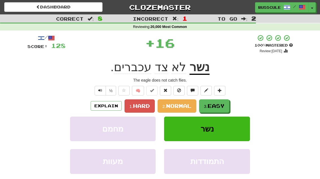
click at [217, 104] on span "Easy" at bounding box center [215, 106] width 17 height 6
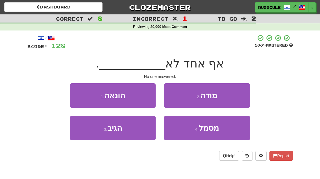
click at [86, 135] on button "3 . הגיב" at bounding box center [113, 128] width 86 height 25
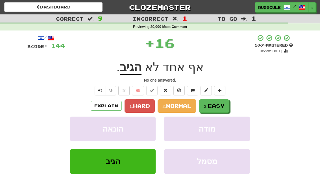
click at [220, 100] on button "3. Easy" at bounding box center [214, 105] width 30 height 13
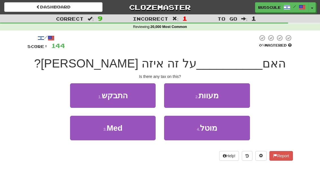
click at [217, 130] on span "מוטל" at bounding box center [208, 128] width 17 height 9
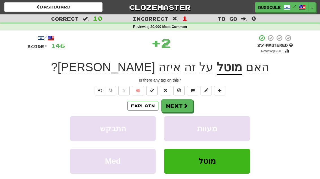
click at [180, 107] on button "Next" at bounding box center [177, 105] width 32 height 13
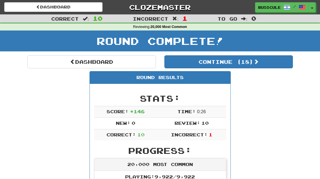
click at [274, 62] on button "Continue ( 18 )" at bounding box center [228, 61] width 128 height 13
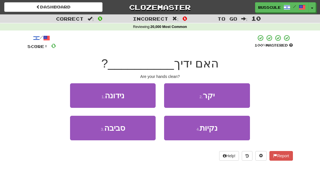
click at [220, 128] on button "4 . נקיות" at bounding box center [207, 128] width 86 height 25
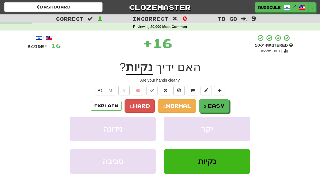
click at [218, 103] on span "Easy" at bounding box center [215, 106] width 17 height 6
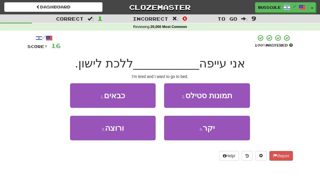
click at [86, 133] on button "3 . ורוצה" at bounding box center [113, 128] width 86 height 25
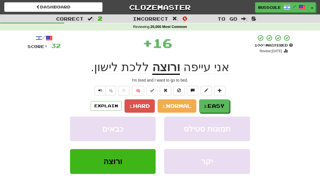
click at [220, 106] on span "Easy" at bounding box center [215, 106] width 17 height 6
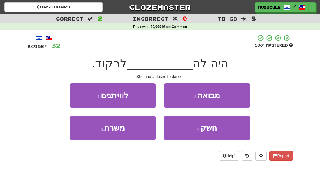
click at [217, 130] on button "4 . חשק" at bounding box center [207, 128] width 86 height 25
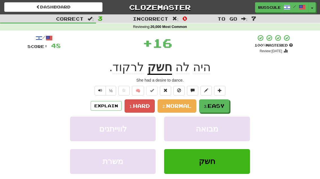
click at [224, 100] on button "3. Easy" at bounding box center [214, 105] width 30 height 13
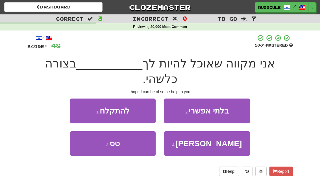
click at [221, 131] on button "4 . לעזר" at bounding box center [207, 143] width 86 height 25
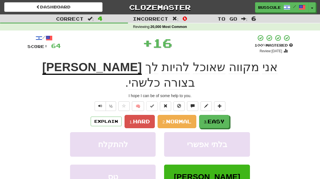
click at [224, 118] on span "Easy" at bounding box center [215, 121] width 17 height 6
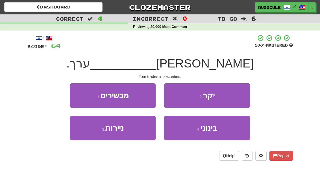
click at [80, 93] on button "1 . מכשירים" at bounding box center [113, 95] width 86 height 25
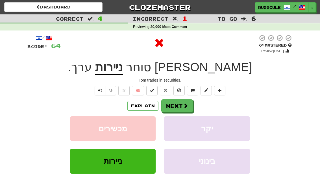
click at [183, 103] on span at bounding box center [185, 105] width 5 height 5
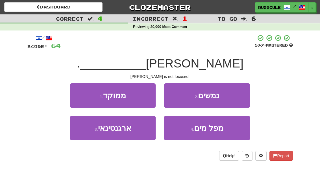
click at [77, 93] on button "1 . ממוקד" at bounding box center [113, 95] width 86 height 25
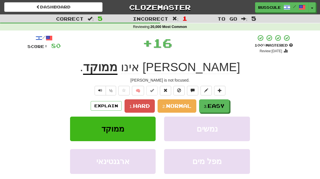
click at [214, 103] on span "Easy" at bounding box center [215, 106] width 17 height 6
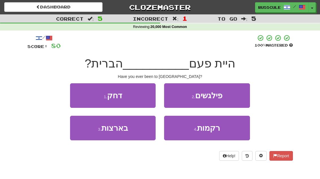
click at [88, 135] on button "3 . בארצות" at bounding box center [113, 128] width 86 height 25
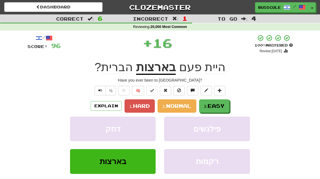
click at [218, 104] on span "Easy" at bounding box center [215, 106] width 17 height 6
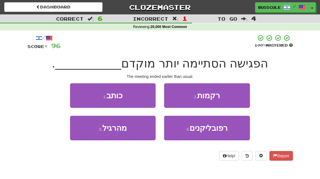
click at [88, 135] on button "3 . מהרגיל" at bounding box center [113, 128] width 86 height 25
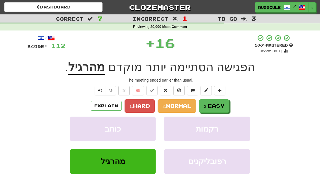
click at [224, 103] on span "Easy" at bounding box center [215, 106] width 17 height 6
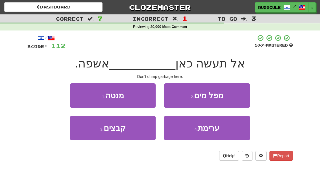
click at [221, 132] on button "4 . ערימת" at bounding box center [207, 128] width 86 height 25
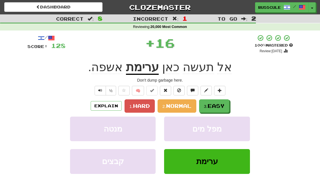
click at [222, 105] on span "Easy" at bounding box center [215, 106] width 17 height 6
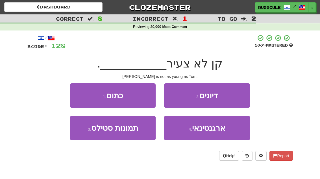
click at [77, 95] on button "1 . כתום" at bounding box center [113, 95] width 86 height 25
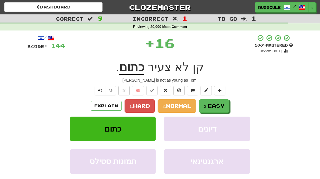
click at [218, 106] on span "Easy" at bounding box center [215, 106] width 17 height 6
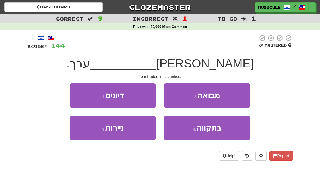
click at [85, 139] on button "3 . ניירות" at bounding box center [113, 128] width 86 height 25
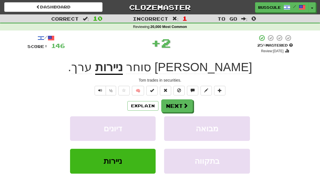
click at [182, 104] on button "Next" at bounding box center [177, 105] width 32 height 13
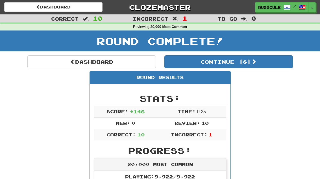
click at [275, 62] on button "Continue ( 8 )" at bounding box center [228, 61] width 128 height 13
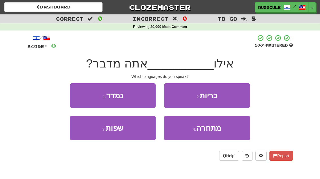
click at [89, 138] on button "3 . שפות" at bounding box center [113, 128] width 86 height 25
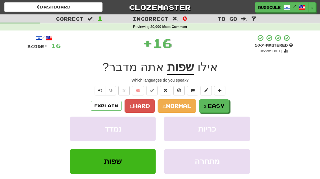
click at [220, 103] on span "Easy" at bounding box center [215, 106] width 17 height 6
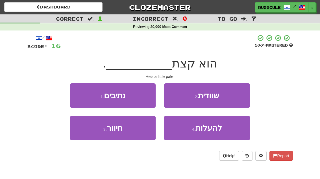
click at [236, 94] on button "2 . שוודית" at bounding box center [207, 95] width 86 height 25
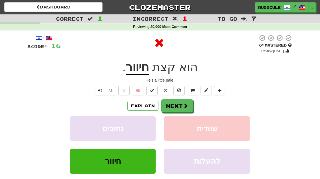
click at [186, 103] on span at bounding box center [185, 105] width 5 height 5
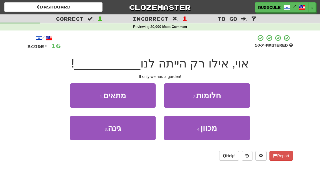
click at [86, 134] on button "3 . גינה" at bounding box center [113, 128] width 86 height 25
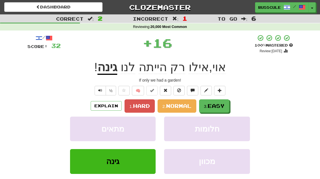
click at [213, 103] on span "Easy" at bounding box center [215, 106] width 17 height 6
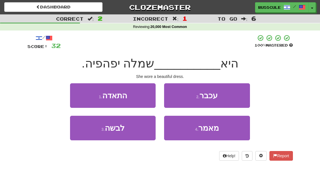
click at [87, 137] on button "3 . לבשה" at bounding box center [113, 128] width 86 height 25
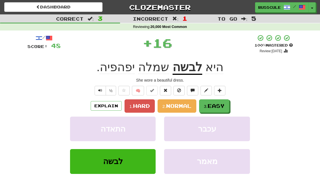
click at [224, 103] on span "Easy" at bounding box center [215, 106] width 17 height 6
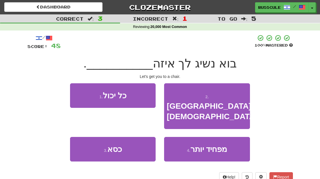
click at [85, 137] on button "3 . כסא" at bounding box center [113, 149] width 86 height 25
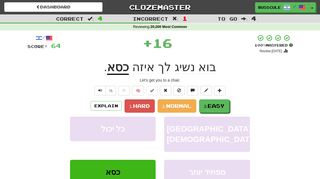
click at [220, 101] on button "3. Easy" at bounding box center [214, 105] width 30 height 13
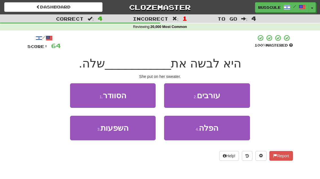
click at [79, 98] on button "1 . הסוודר" at bounding box center [113, 95] width 86 height 25
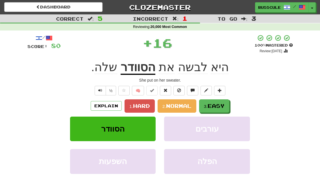
click at [218, 104] on span "Easy" at bounding box center [215, 106] width 17 height 6
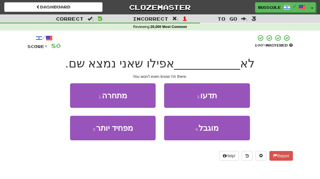
click at [234, 95] on button "2 . תדעו" at bounding box center [207, 95] width 86 height 25
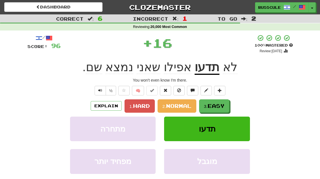
click at [219, 106] on span "Easy" at bounding box center [215, 106] width 17 height 6
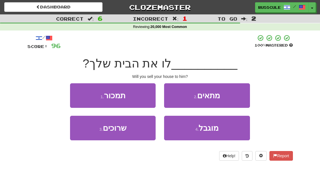
click at [81, 97] on button "1 . תמכור" at bounding box center [113, 95] width 86 height 25
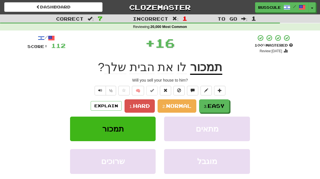
click at [218, 107] on span "Easy" at bounding box center [215, 106] width 17 height 6
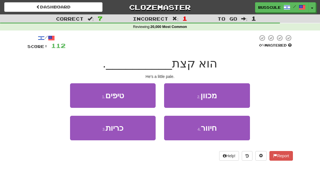
click at [217, 129] on button "4 . חיוור" at bounding box center [207, 128] width 86 height 25
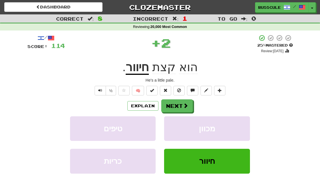
click at [180, 106] on button "Next" at bounding box center [177, 105] width 32 height 13
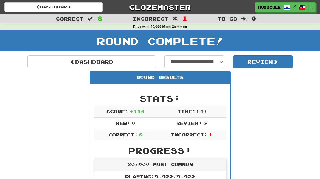
click at [39, 64] on link "Dashboard" at bounding box center [91, 61] width 128 height 13
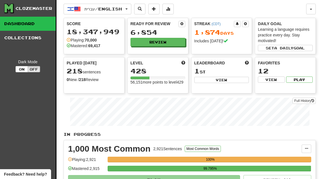
click at [237, 78] on button "View" at bounding box center [221, 80] width 55 height 6
select select "**********"
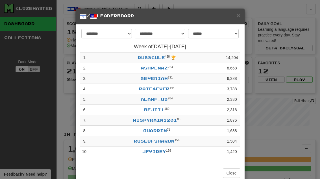
click at [231, 172] on button "Close" at bounding box center [231, 173] width 17 height 10
